Goal: Transaction & Acquisition: Book appointment/travel/reservation

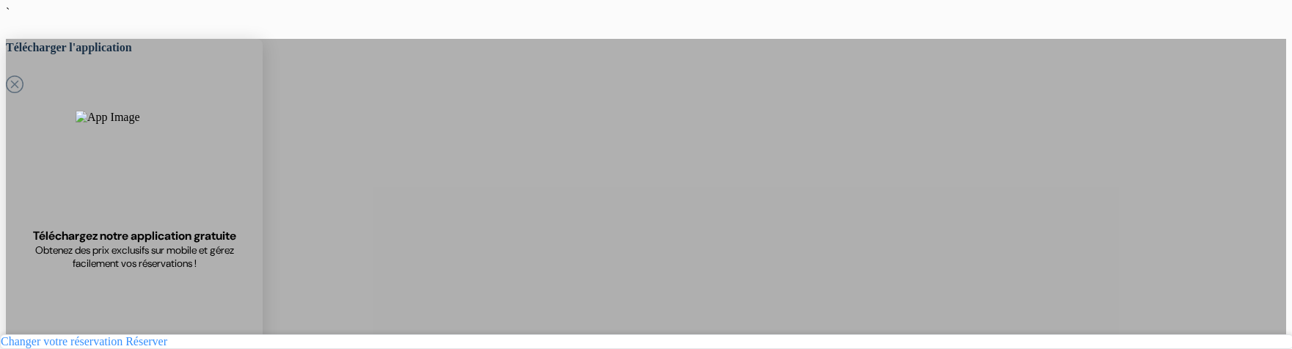
select select "4"
select select "2"
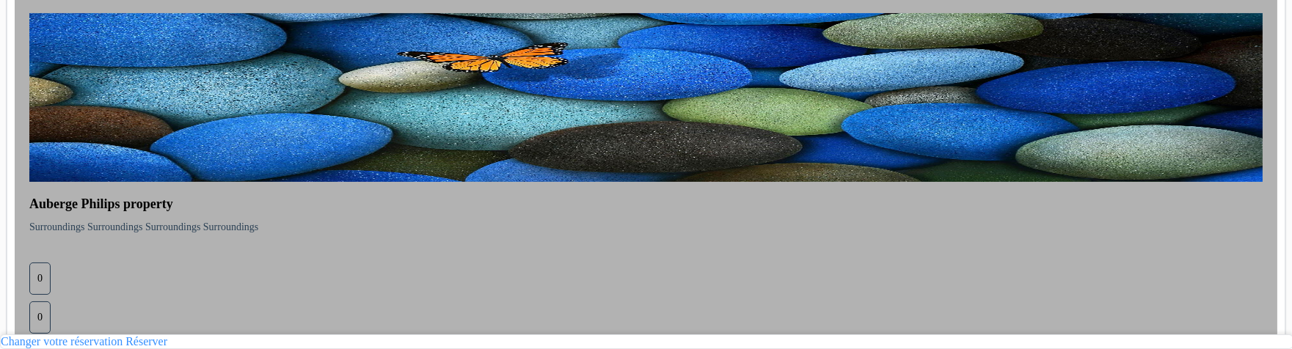
scroll to position [872, 0]
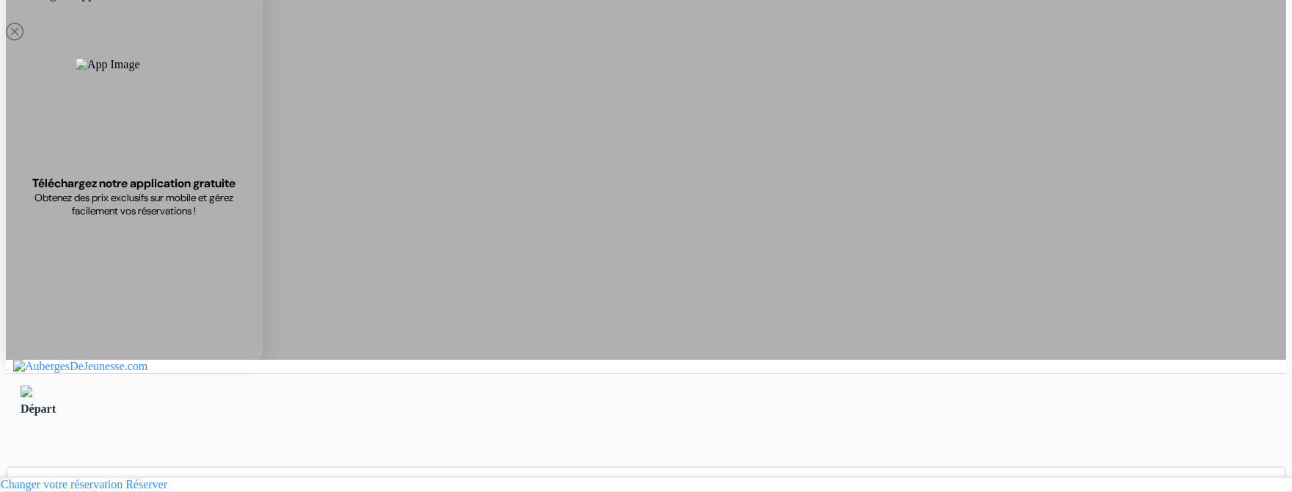
scroll to position [43, 0]
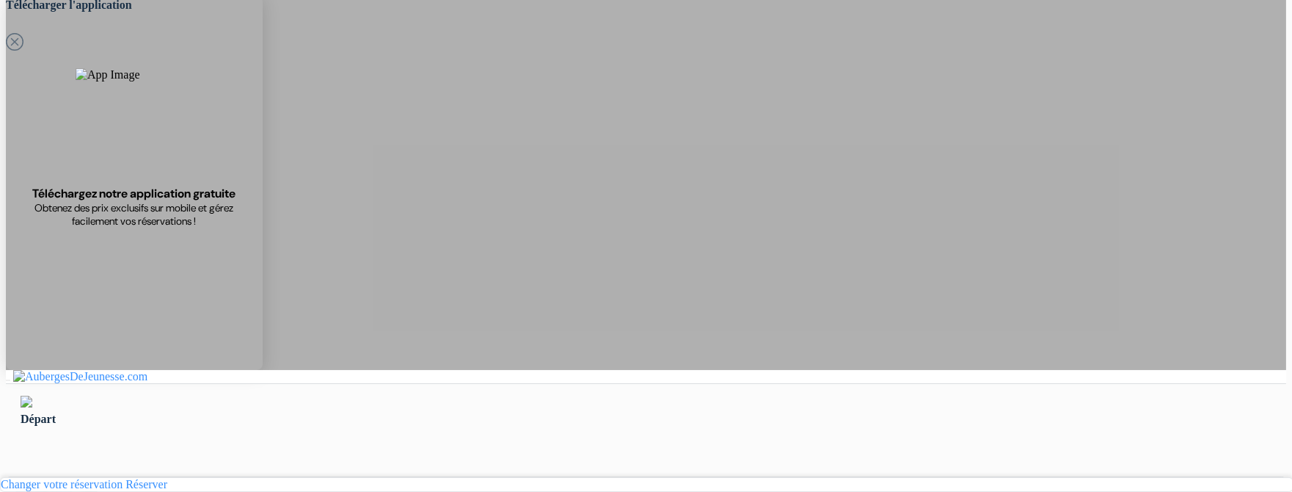
type input "Ardonit"
type input "saliji"
type input "[EMAIL_ADDRESS][DOMAIN_NAME]"
type input "070580897"
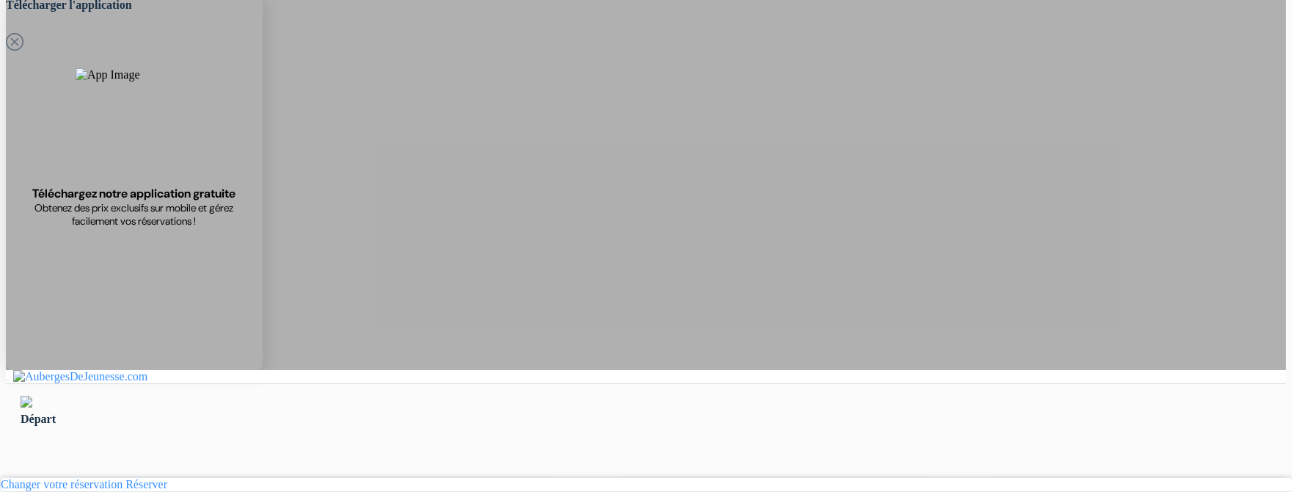
type input "Saliji"
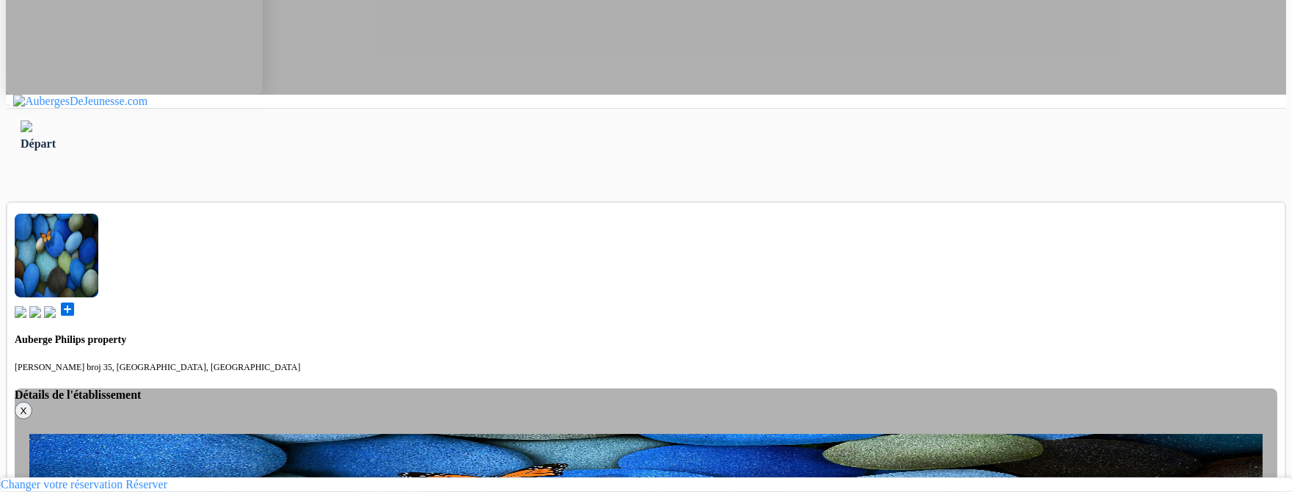
scroll to position [335, 0]
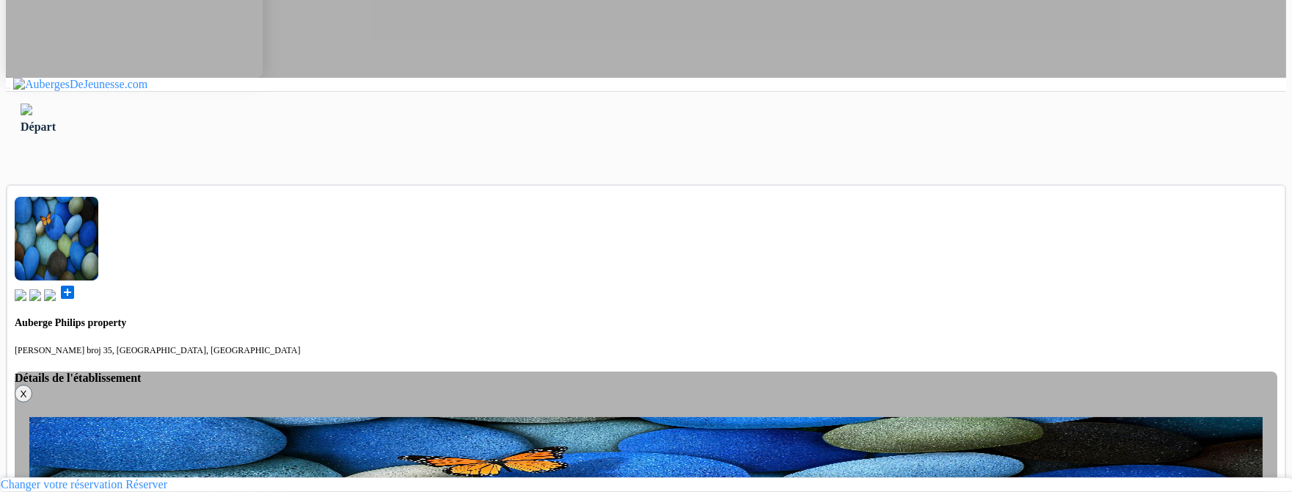
select select "2"
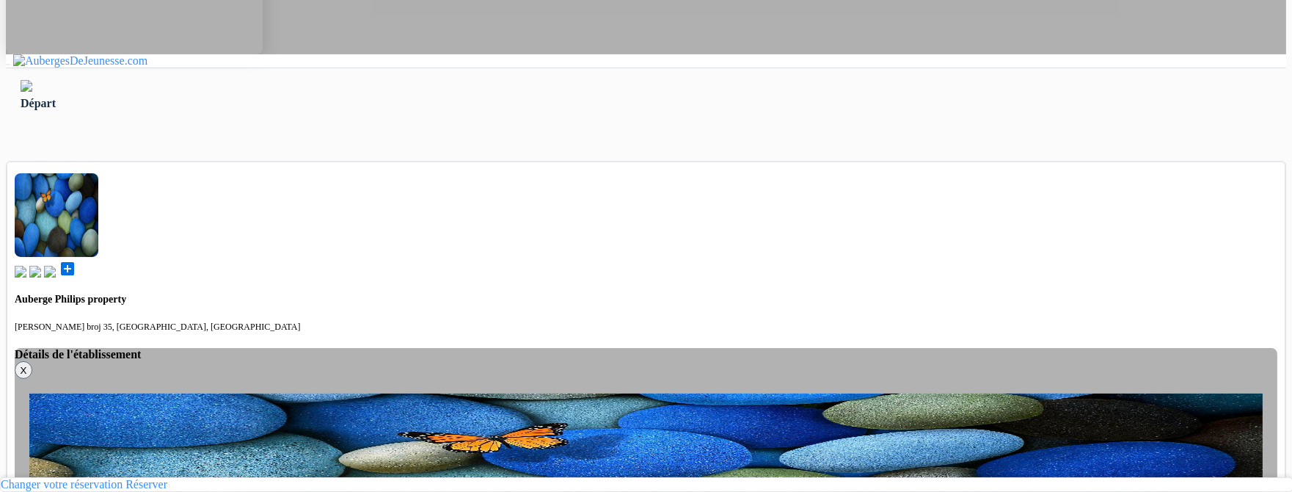
select select "4"
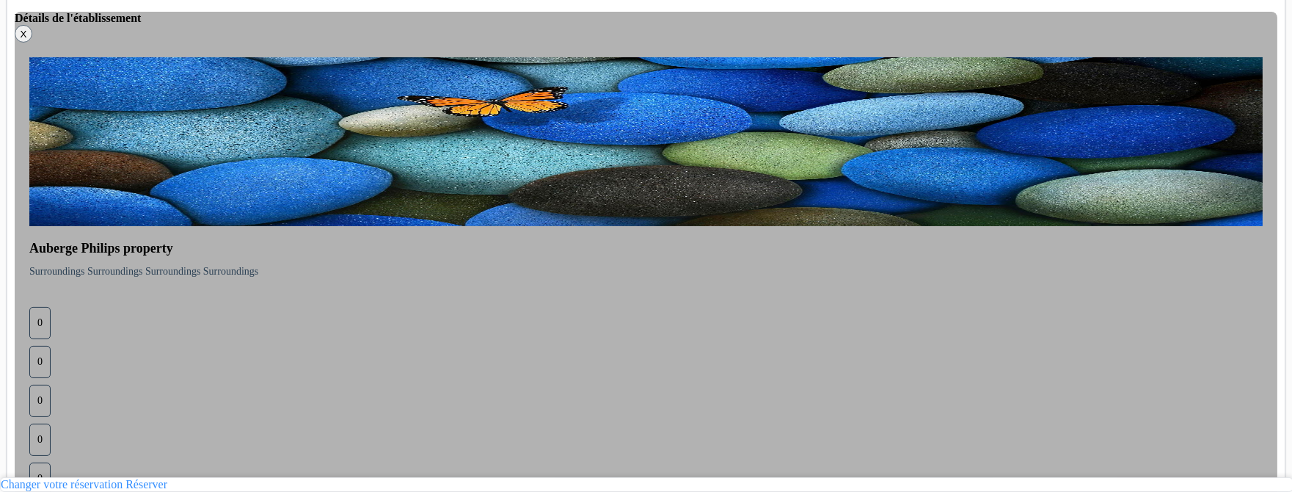
scroll to position [699, 0]
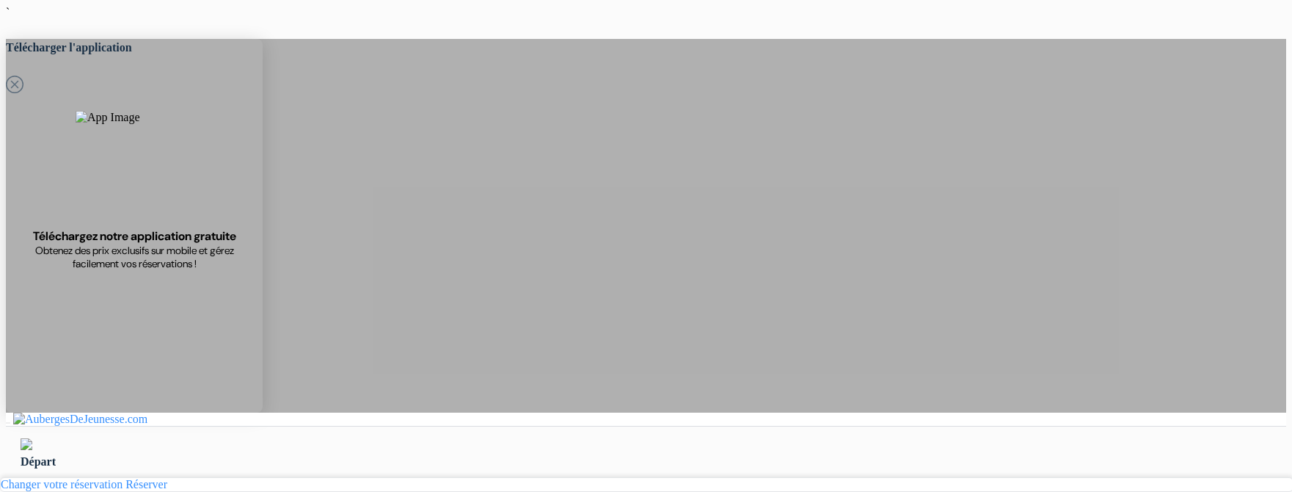
select select "2"
select select "4"
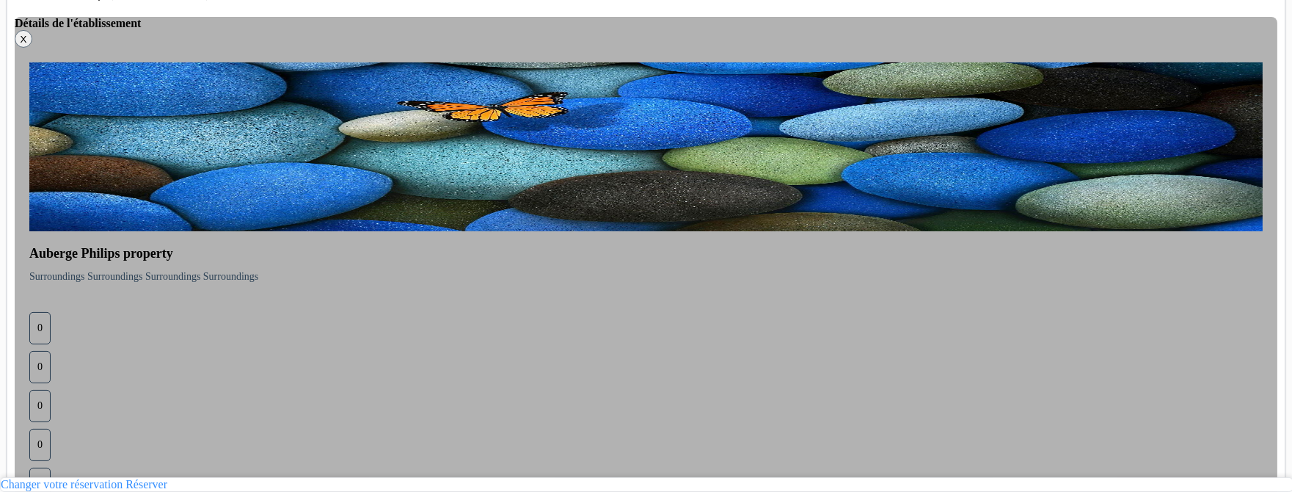
scroll to position [555, 0]
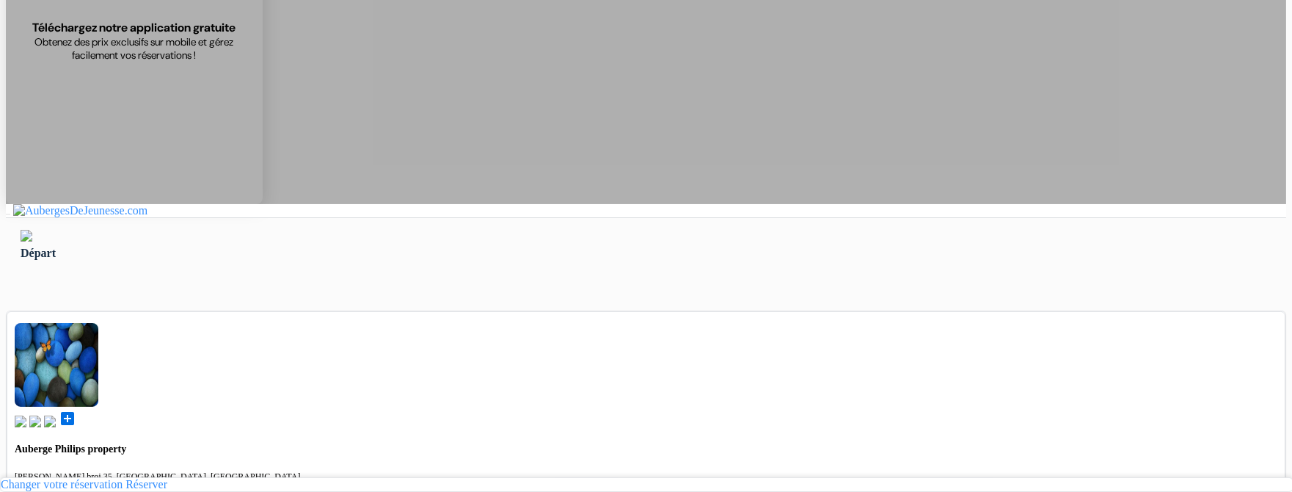
scroll to position [217, 0]
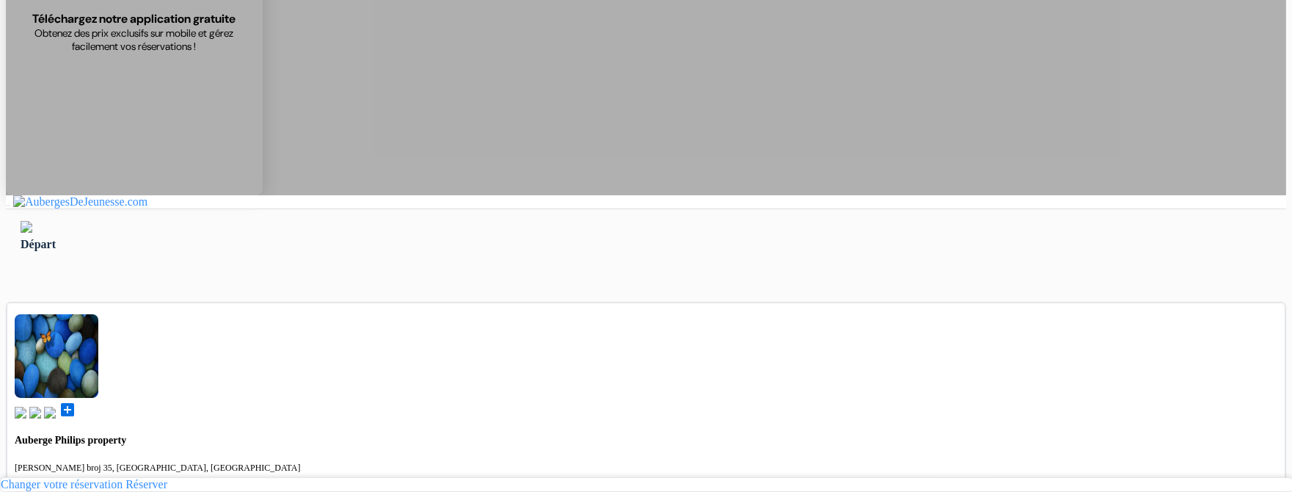
type input "Ardonit"
type input "saliji"
type input "[EMAIL_ADDRESS][DOMAIN_NAME]"
type input "070580897"
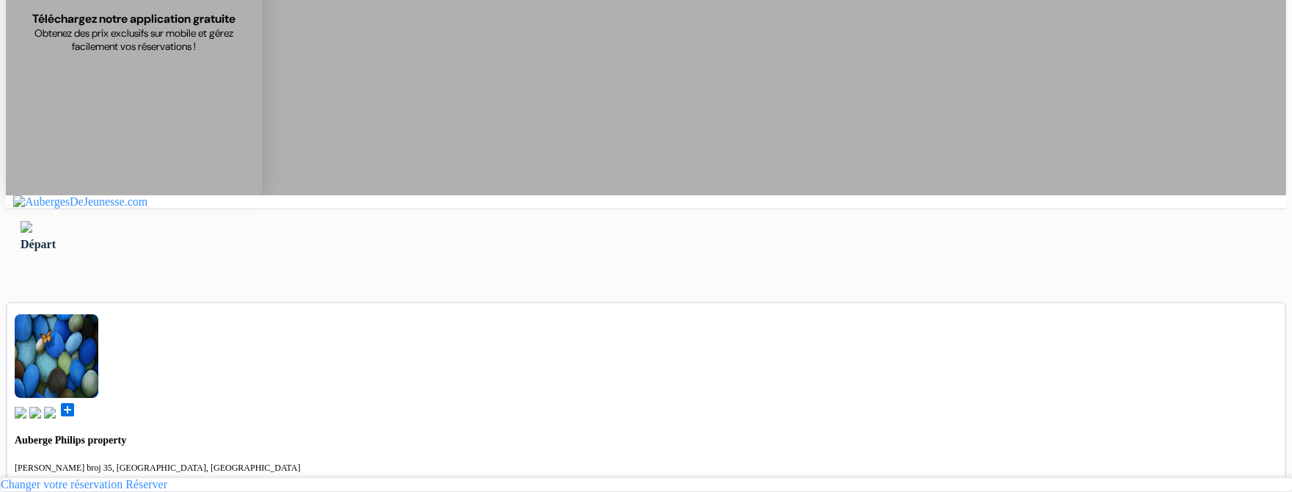
type input "Saliji"
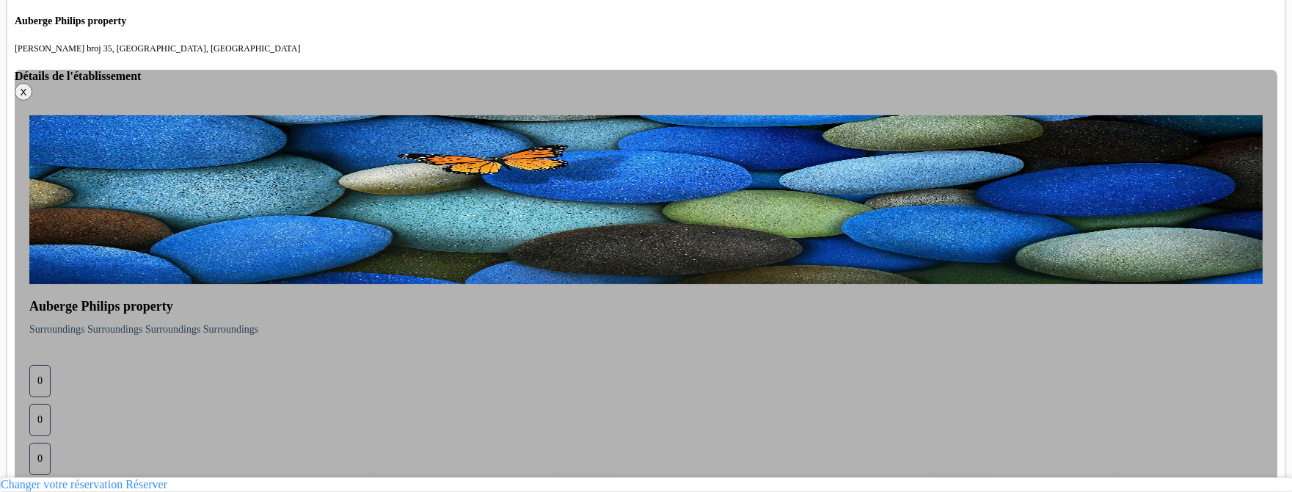
scroll to position [689, 0]
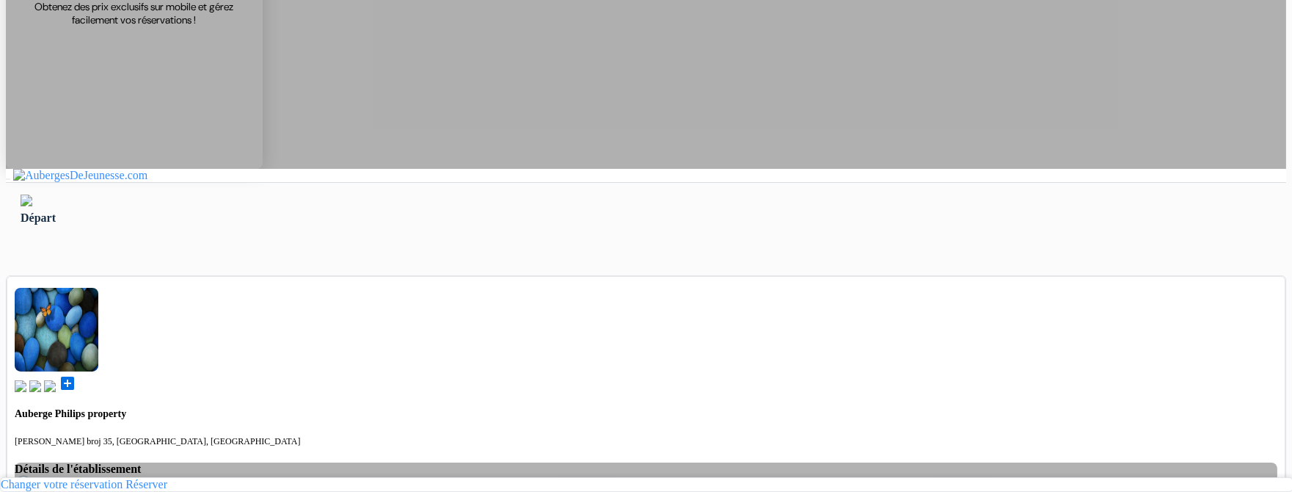
scroll to position [244, 0]
select select "1"
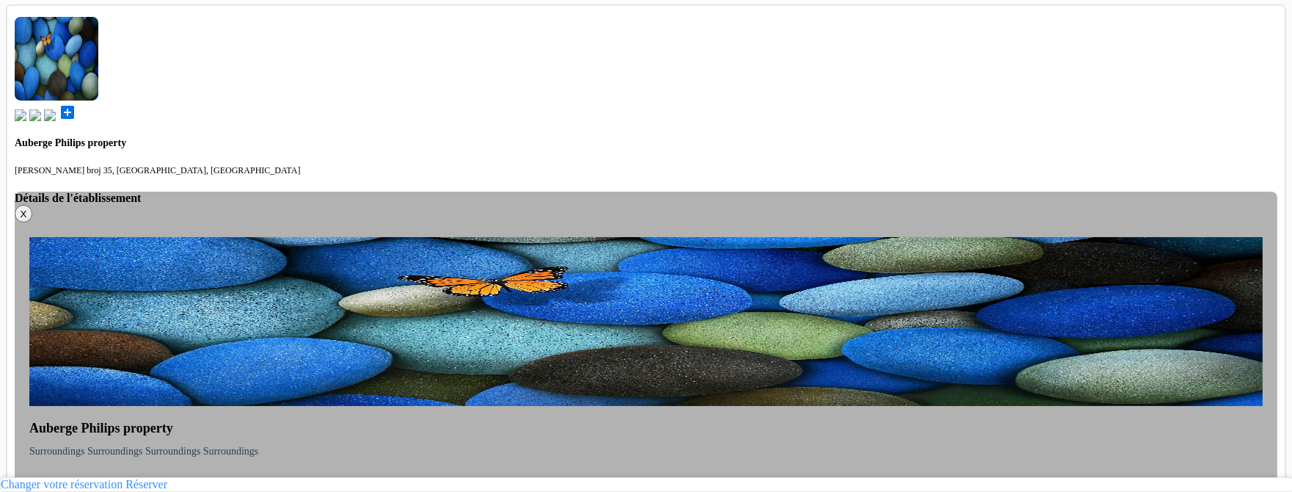
scroll to position [689, 0]
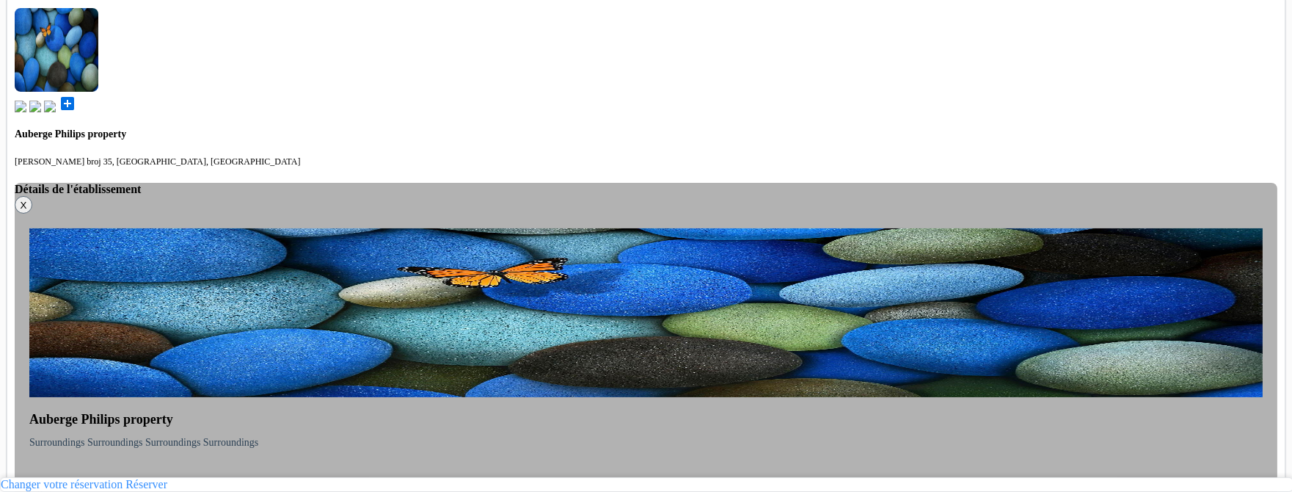
scroll to position [691, 0]
